Goal: Go to known website: Access a specific website the user already knows

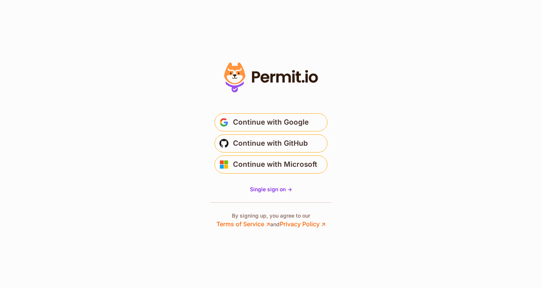
click at [274, 79] on icon at bounding box center [271, 77] width 104 height 36
click at [231, 79] on icon at bounding box center [235, 78] width 16 height 10
